Goal: Information Seeking & Learning: Learn about a topic

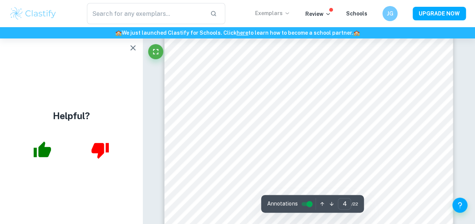
scroll to position [1395, 0]
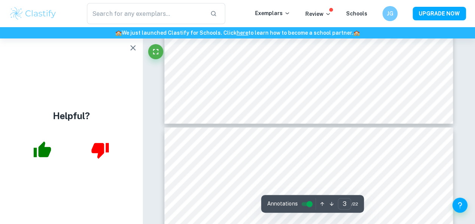
type input "4"
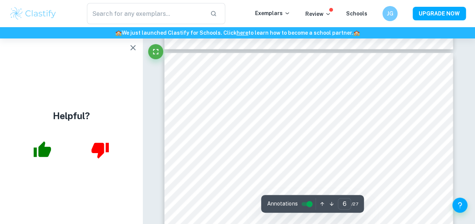
scroll to position [2081, 0]
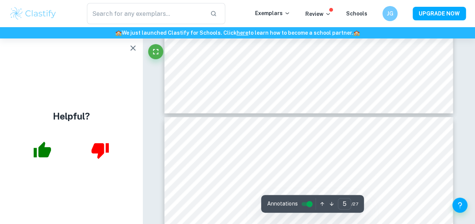
click at [156, 2] on div "​ Exemplars Review Schools JG UPGRADE NOW" at bounding box center [237, 13] width 475 height 27
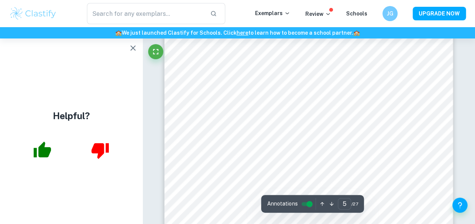
scroll to position [1943, 0]
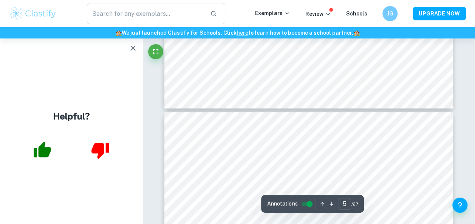
type input "6"
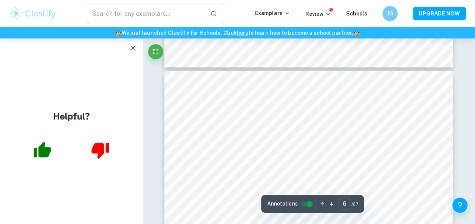
scroll to position [2126, 0]
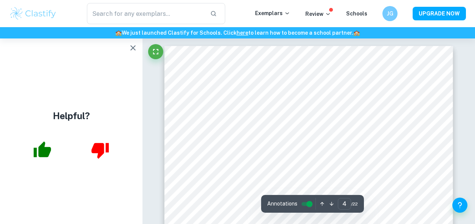
scroll to position [1441, 0]
